Goal: Task Accomplishment & Management: Manage account settings

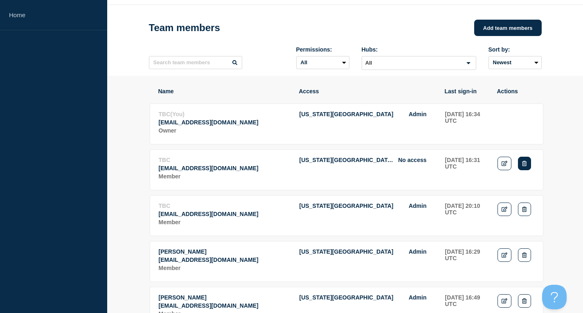
click at [525, 166] on icon "Delete" at bounding box center [524, 163] width 5 height 5
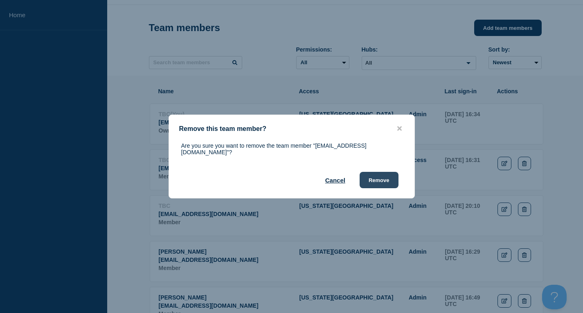
click at [377, 178] on button "Remove" at bounding box center [379, 180] width 39 height 16
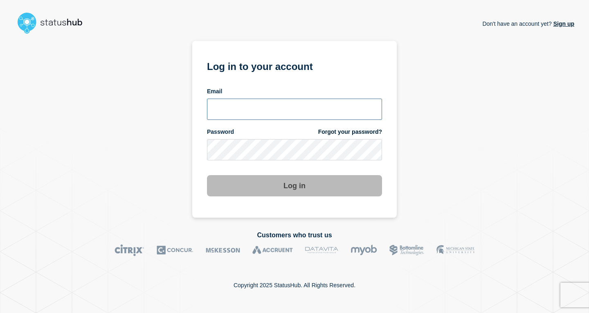
drag, startPoint x: 270, startPoint y: 102, endPoint x: 270, endPoint y: 109, distance: 6.5
click at [270, 106] on input "email input" at bounding box center [294, 109] width 175 height 21
type input "[EMAIL_ADDRESS][DOMAIN_NAME]"
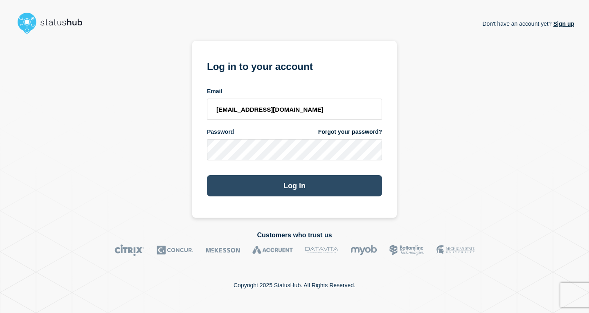
click at [297, 186] on button "Log in" at bounding box center [294, 185] width 175 height 21
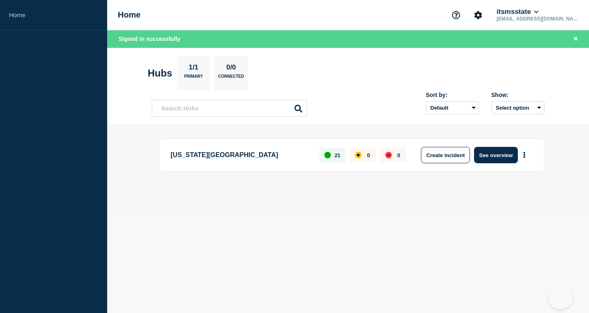
click at [559, 16] on p "[EMAIL_ADDRESS][DOMAIN_NAME]" at bounding box center [537, 19] width 85 height 6
click at [539, 12] on icon at bounding box center [536, 11] width 5 height 5
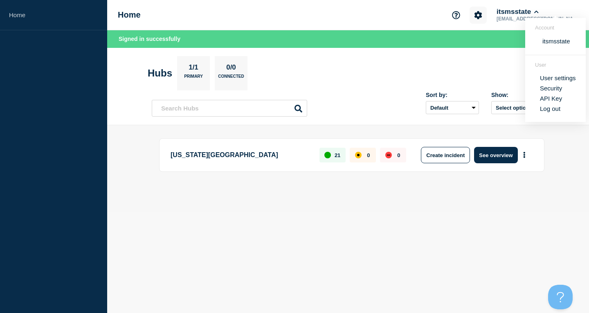
click at [482, 13] on icon "Account settings" at bounding box center [479, 15] width 8 height 8
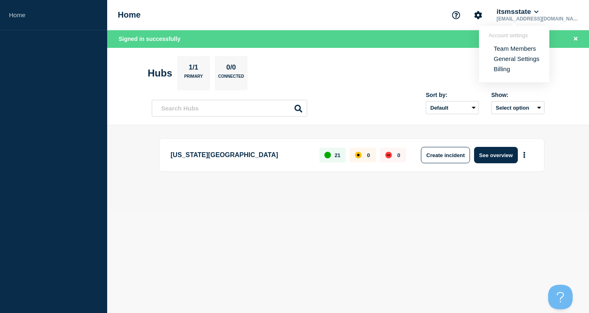
click at [503, 47] on link "Team Members" at bounding box center [515, 48] width 42 height 7
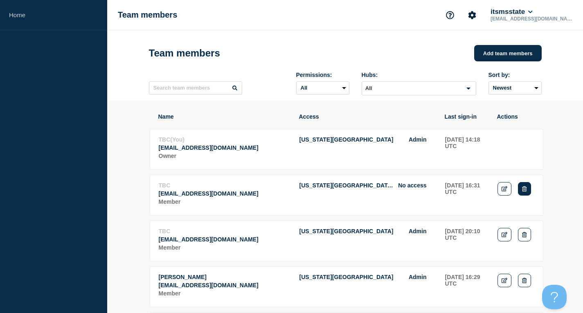
click at [527, 196] on button "Delete" at bounding box center [524, 189] width 13 height 14
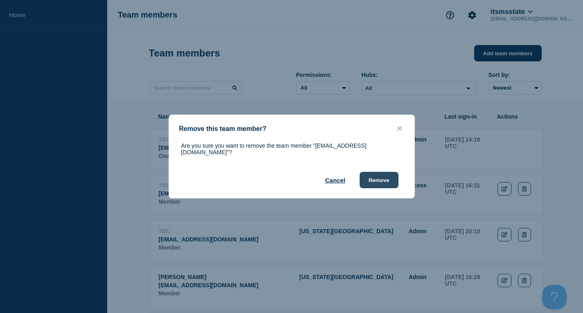
click at [378, 182] on button "Remove" at bounding box center [379, 180] width 39 height 16
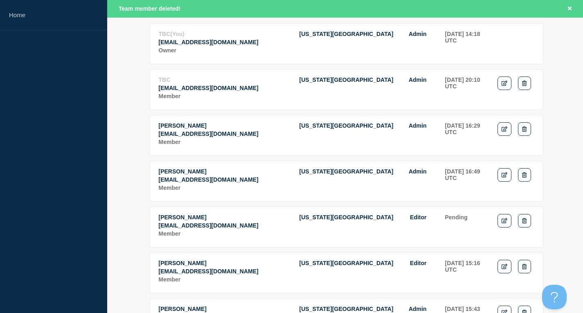
scroll to position [164, 0]
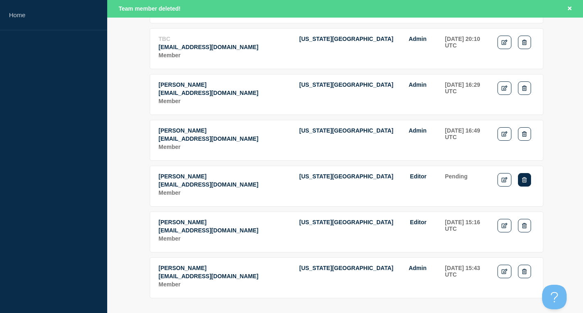
click at [523, 182] on icon "Delete" at bounding box center [524, 179] width 5 height 5
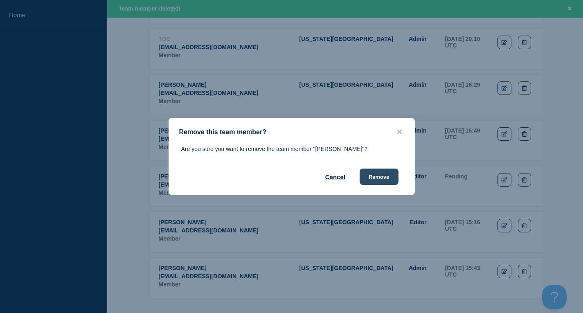
click at [369, 180] on button "Remove" at bounding box center [379, 177] width 39 height 16
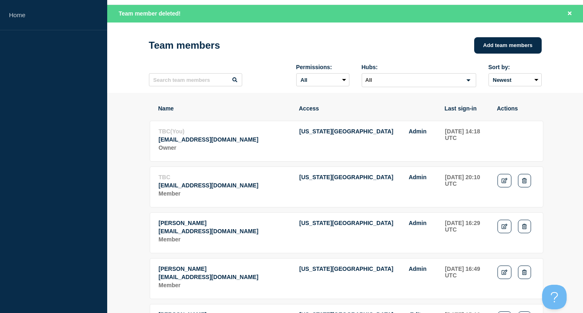
scroll to position [0, 0]
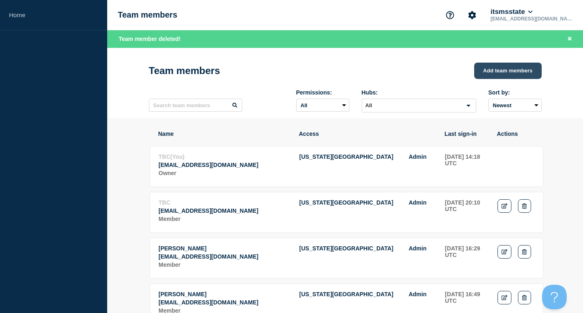
click at [521, 70] on button "Add team members" at bounding box center [508, 71] width 68 height 16
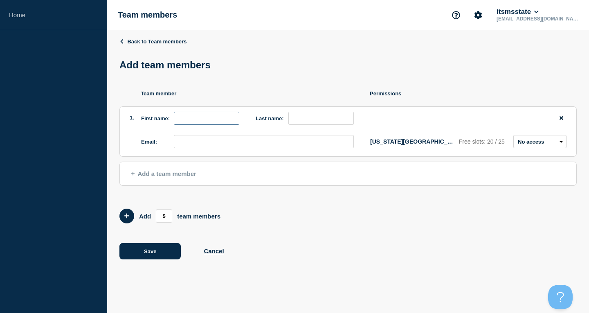
click at [206, 121] on input "first name" at bounding box center [206, 118] width 65 height 13
type input "System"
type input "Services"
click at [220, 142] on input "email" at bounding box center [264, 141] width 180 height 13
click at [213, 146] on input "email" at bounding box center [264, 141] width 180 height 13
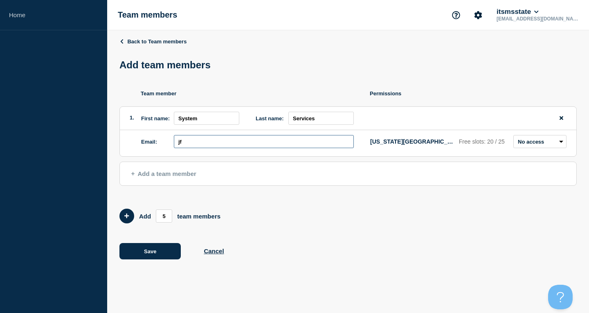
type input "j"
click at [565, 117] on button "remove team member button" at bounding box center [561, 118] width 10 height 13
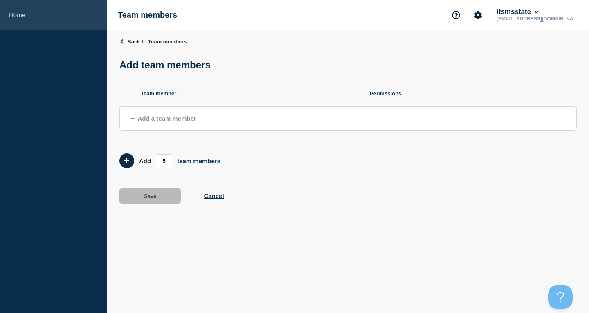
click at [11, 7] on link "Home" at bounding box center [53, 15] width 107 height 30
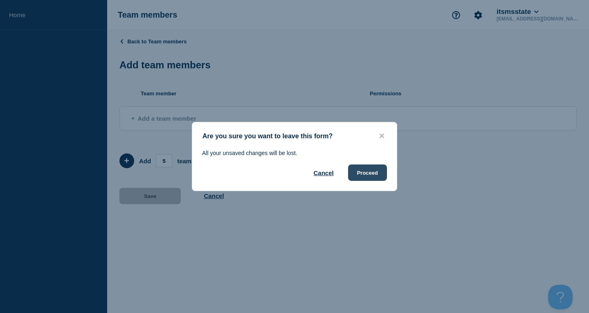
click at [366, 171] on button "Proceed" at bounding box center [367, 172] width 39 height 16
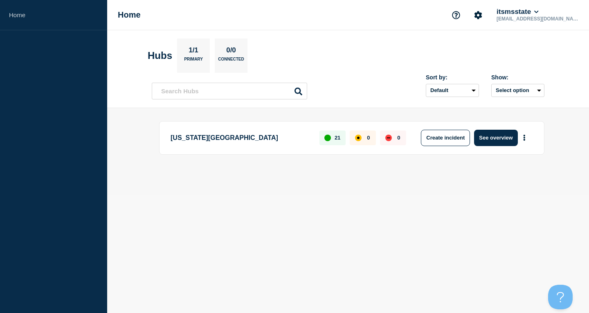
click at [496, 133] on button "See overview" at bounding box center [495, 138] width 43 height 16
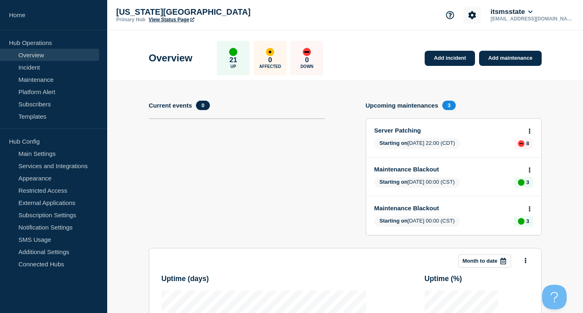
click at [476, 16] on icon "Account settings" at bounding box center [472, 15] width 8 height 8
click at [504, 50] on link "Team Members" at bounding box center [509, 48] width 42 height 7
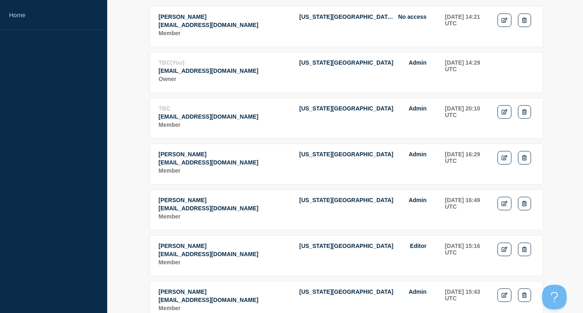
scroll to position [82, 0]
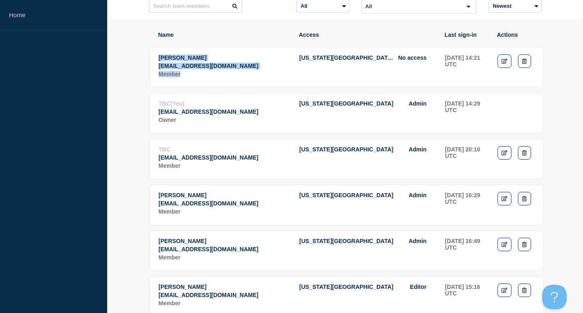
drag, startPoint x: 156, startPoint y: 61, endPoint x: 202, endPoint y: 79, distance: 48.8
click at [202, 79] on tr "[PERSON_NAME] [EMAIL_ADDRESS][DOMAIN_NAME] Member [US_STATE][GEOGRAPHIC_DATA] N…" at bounding box center [347, 67] width 394 height 41
click at [202, 77] on p "Member" at bounding box center [225, 74] width 132 height 7
click at [503, 68] on link "Edit" at bounding box center [504, 61] width 14 height 14
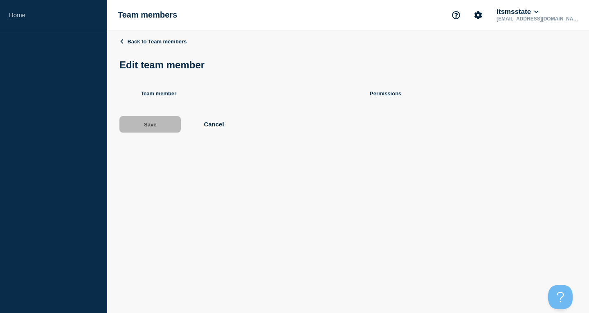
click at [505, 66] on div "Edit team member" at bounding box center [347, 65] width 457 height 25
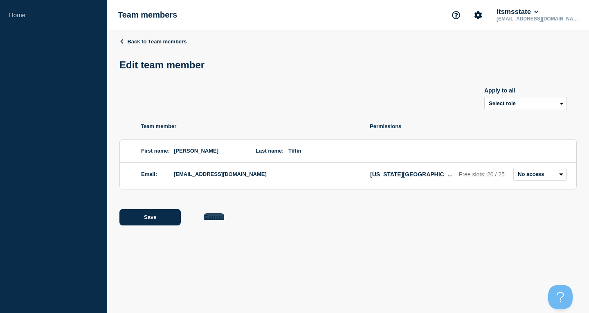
click at [215, 218] on button "Cancel" at bounding box center [214, 216] width 20 height 7
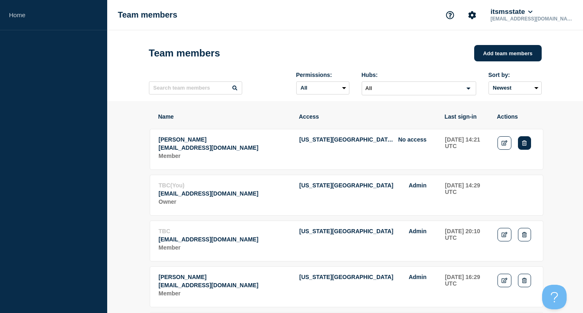
click at [527, 142] on icon "Delete" at bounding box center [524, 142] width 5 height 5
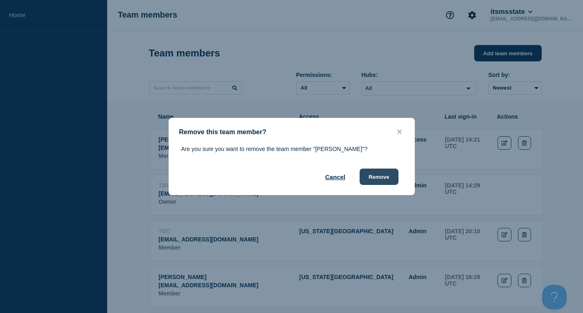
click at [372, 178] on button "Remove" at bounding box center [379, 177] width 39 height 16
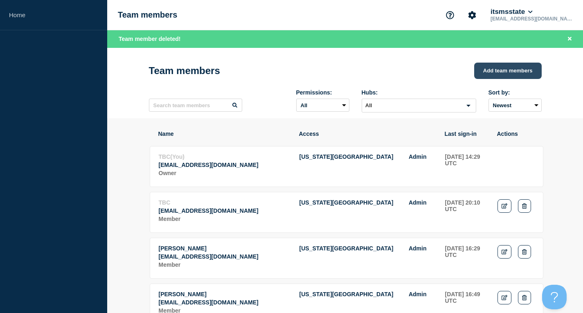
click at [496, 67] on button "Add team members" at bounding box center [508, 71] width 68 height 16
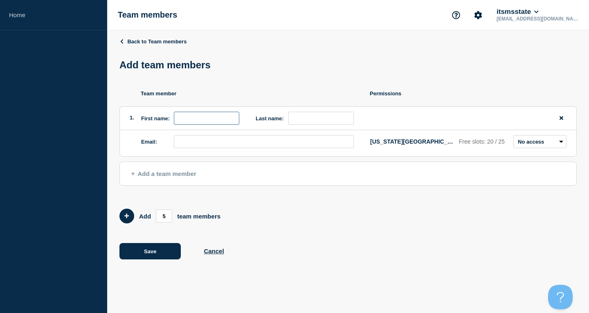
click at [211, 120] on input "first name" at bounding box center [206, 118] width 65 height 13
type input "[PERSON_NAME]"
type input "[EMAIL_ADDRESS][DOMAIN_NAME]"
click at [519, 140] on select "Admin Manager Editor No access" at bounding box center [539, 141] width 53 height 13
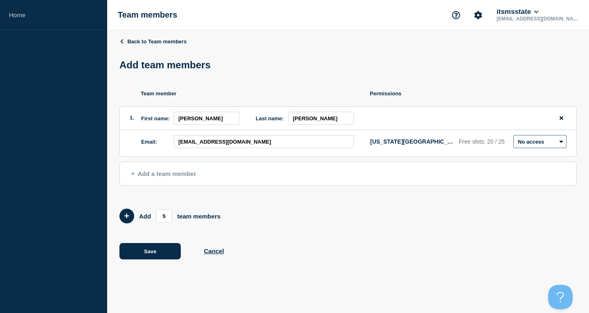
select select "1"
click at [513, 137] on select "Admin Manager Editor No access" at bounding box center [539, 141] width 53 height 13
click at [138, 257] on button "Save" at bounding box center [149, 251] width 61 height 16
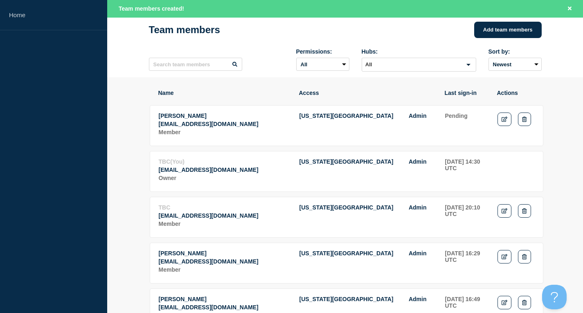
scroll to position [279, 0]
